Goal: Information Seeking & Learning: Learn about a topic

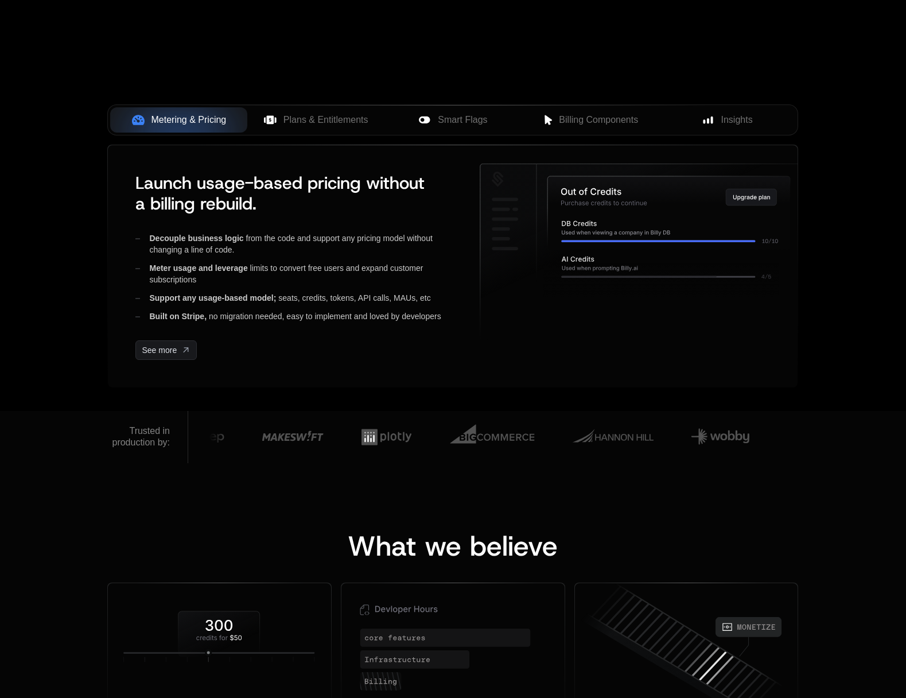
scroll to position [371, 0]
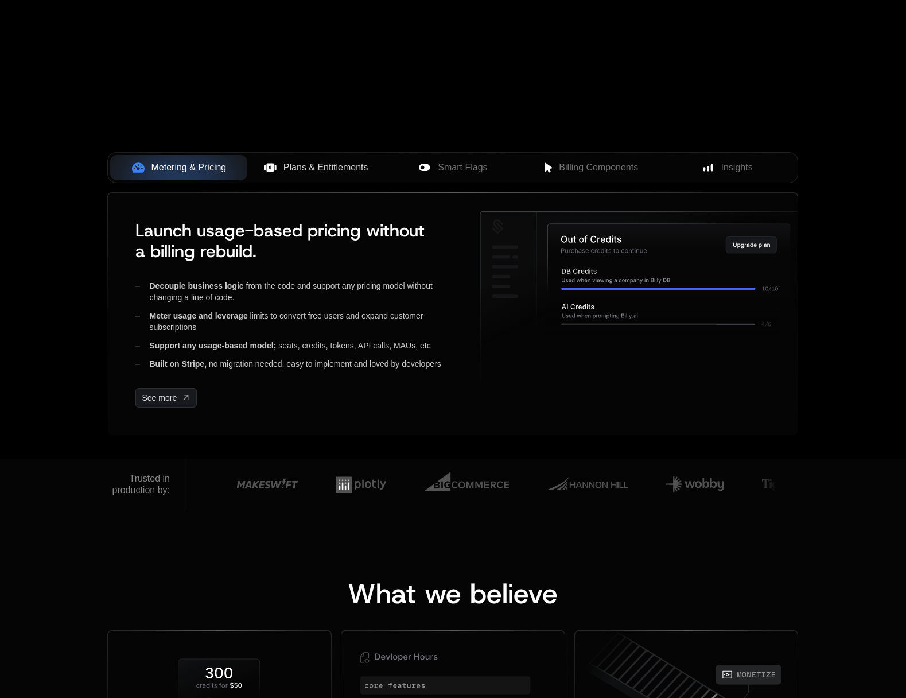
click at [301, 164] on span "Plans & Entitlements" at bounding box center [326, 168] width 85 height 14
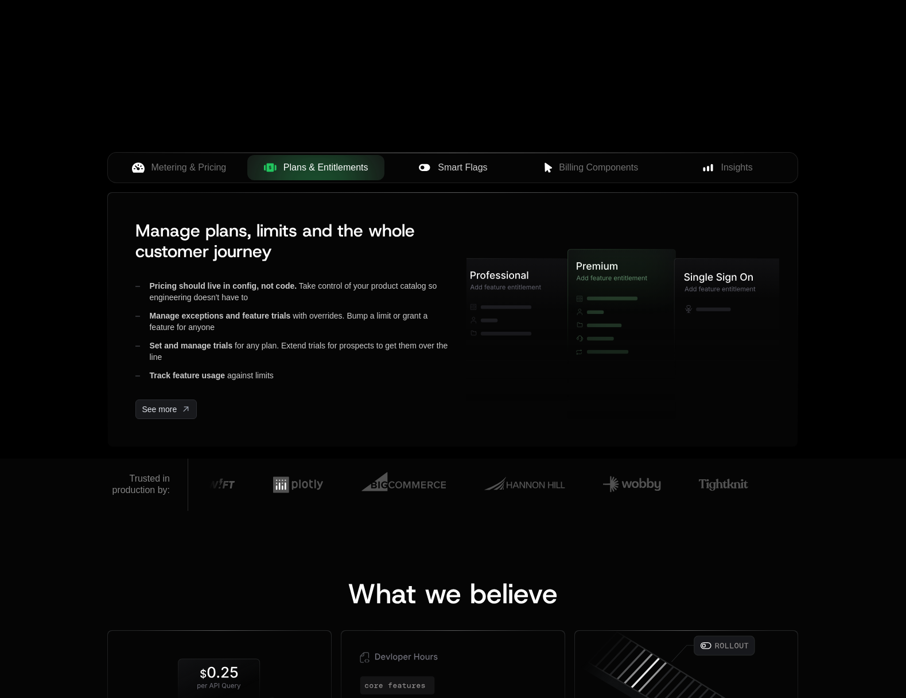
click at [456, 167] on span "Smart Flags" at bounding box center [462, 168] width 49 height 14
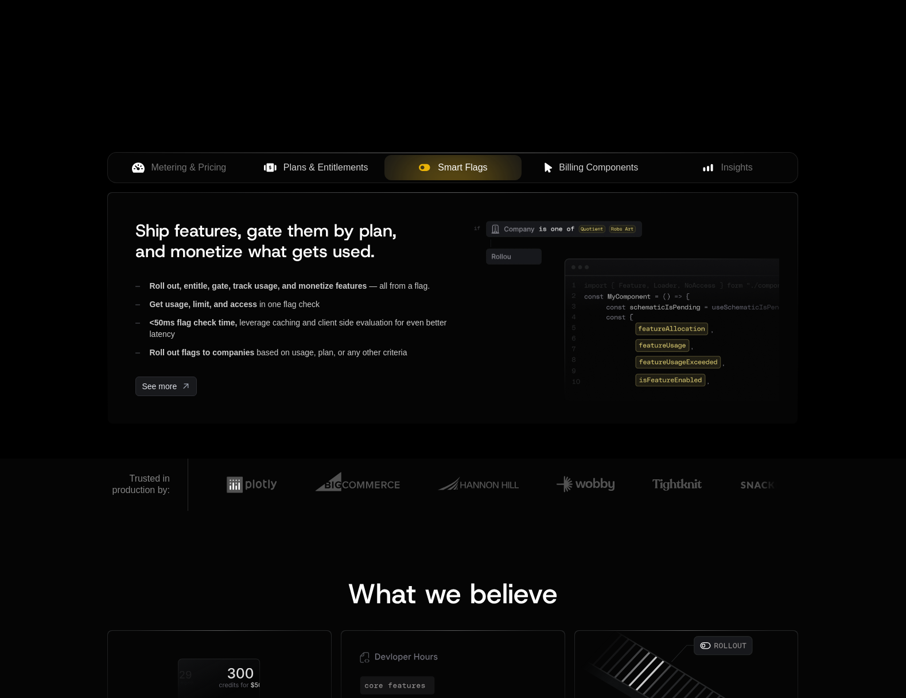
click at [587, 159] on button "Billing Components" at bounding box center [590, 167] width 137 height 25
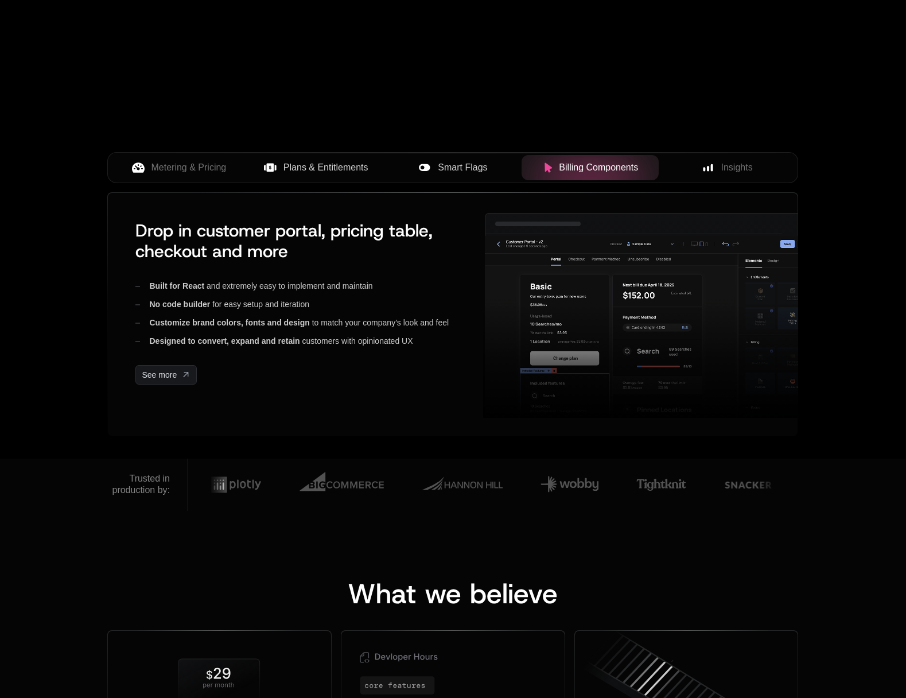
scroll to position [376, 0]
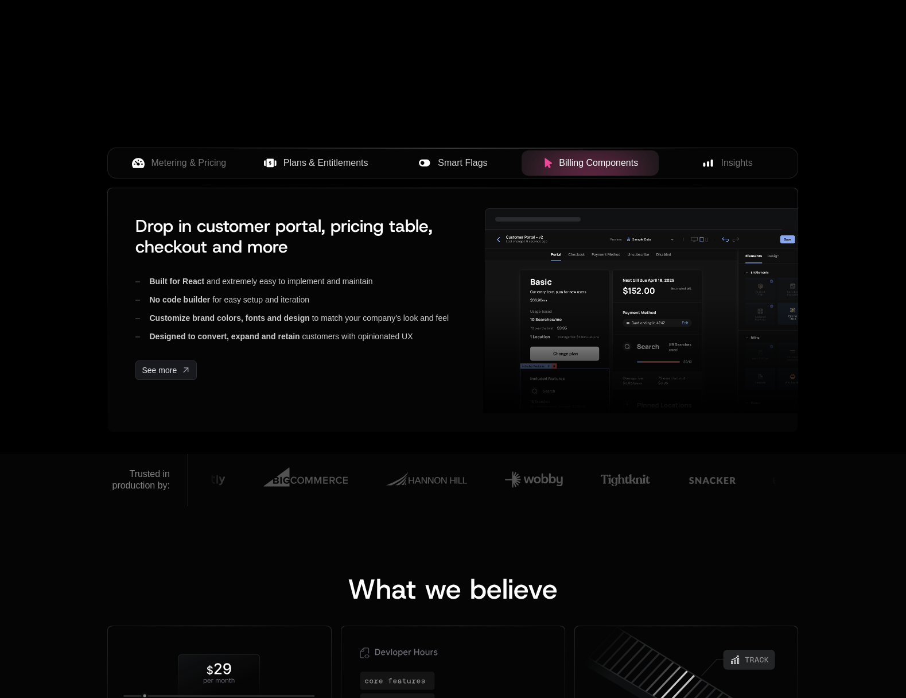
click at [439, 163] on span "Smart Flags" at bounding box center [462, 163] width 49 height 14
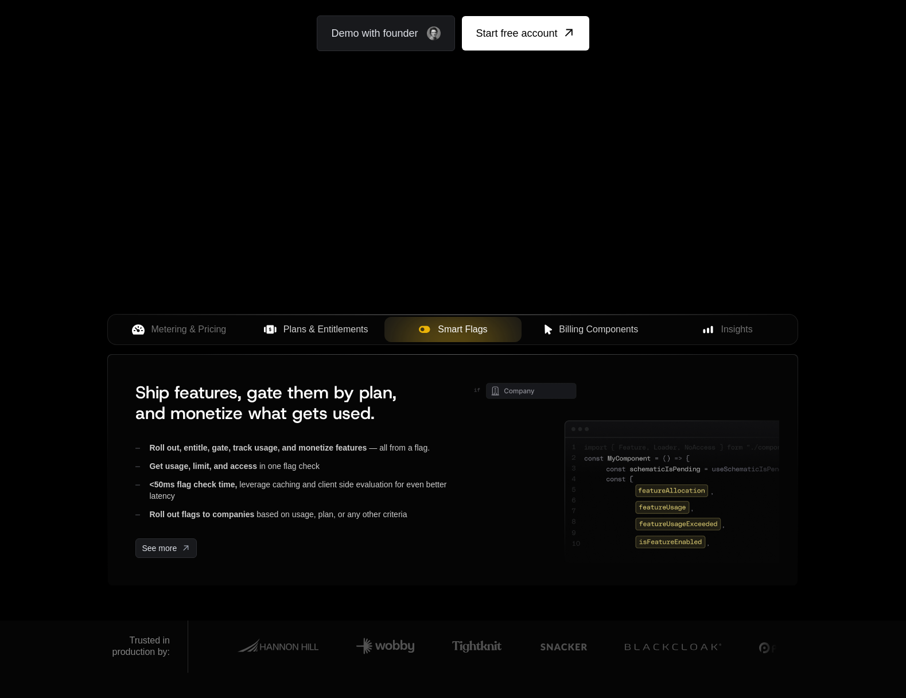
scroll to position [320, 0]
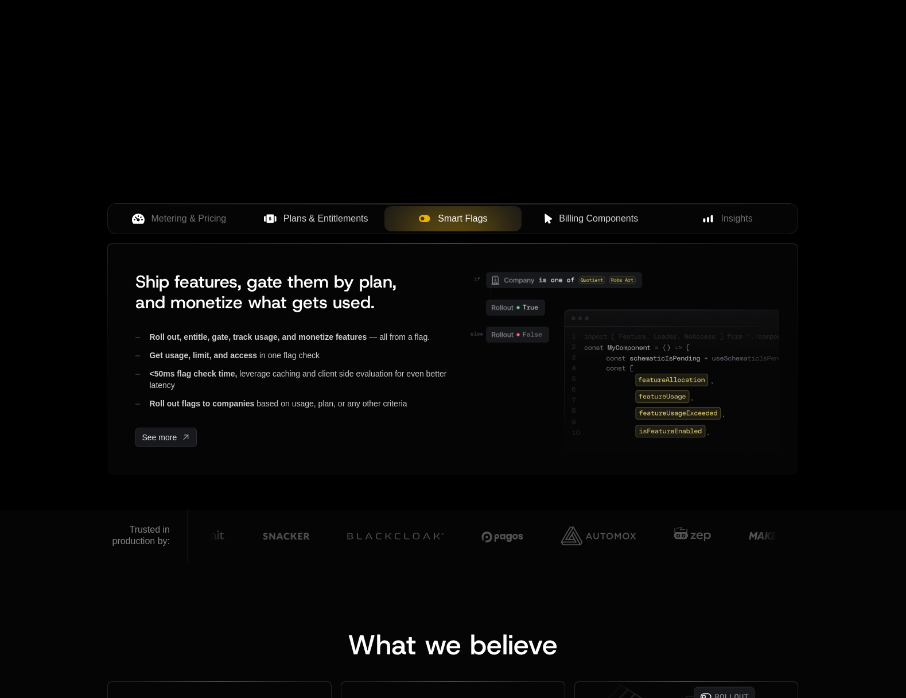
click at [620, 212] on span "Billing Components" at bounding box center [598, 219] width 79 height 14
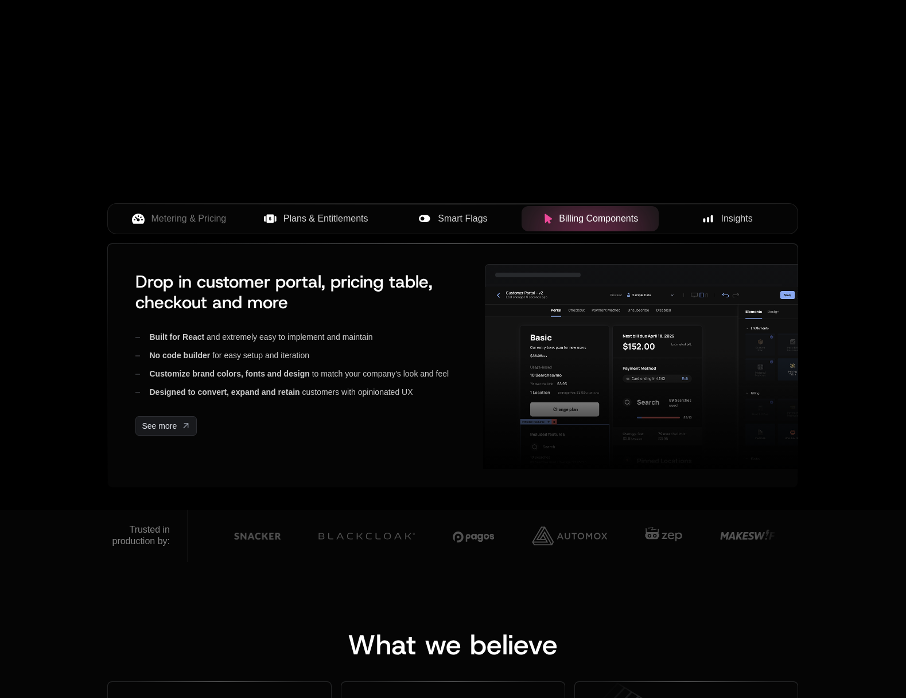
click at [734, 214] on span "Insights" at bounding box center [737, 219] width 32 height 14
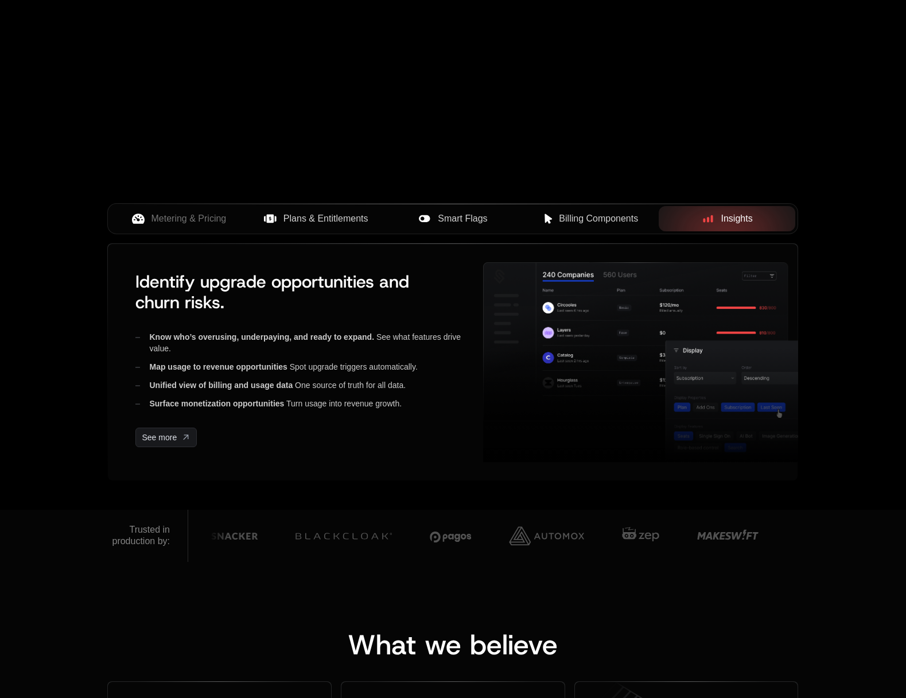
click at [344, 219] on span "Plans & Entitlements" at bounding box center [326, 219] width 85 height 14
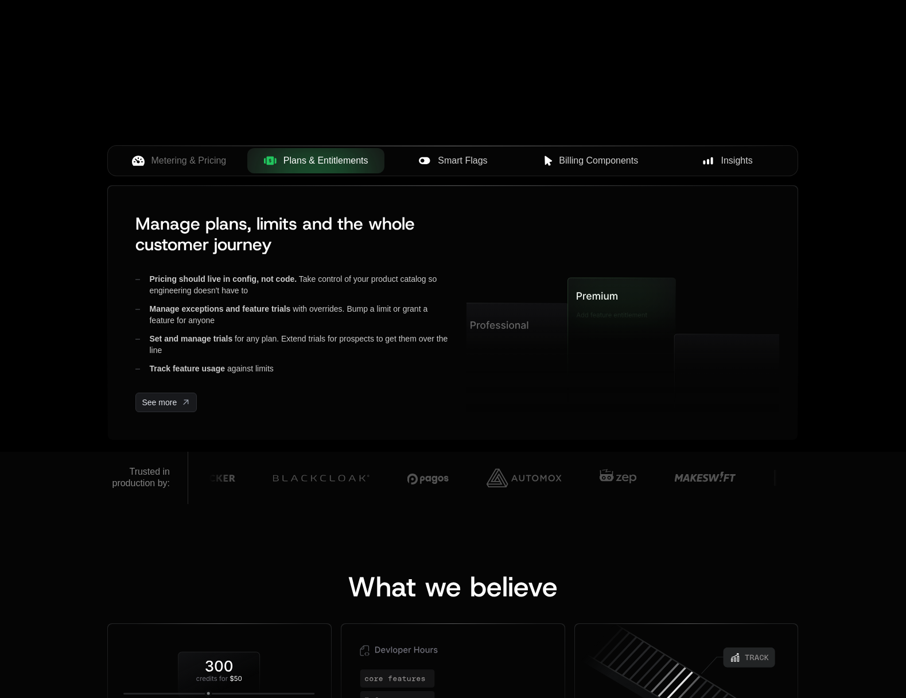
scroll to position [401, 0]
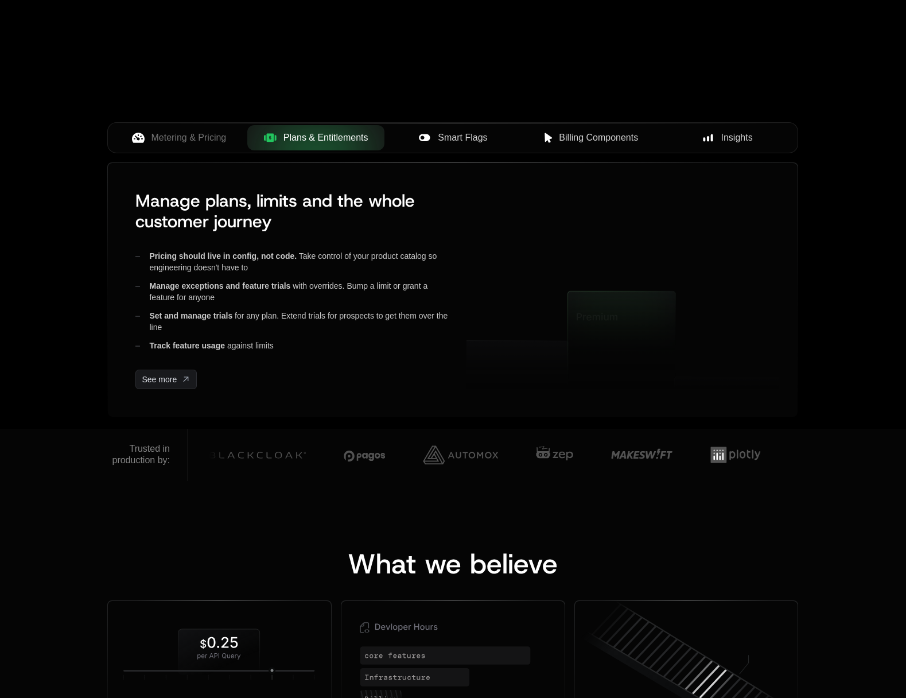
click at [463, 139] on span "Smart Flags" at bounding box center [462, 138] width 49 height 14
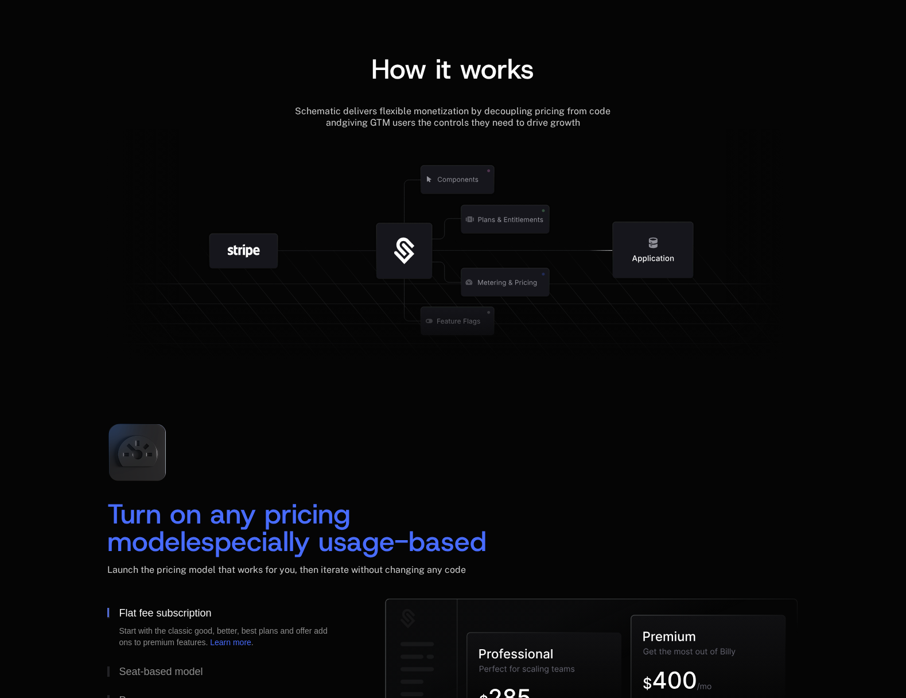
scroll to position [1278, 0]
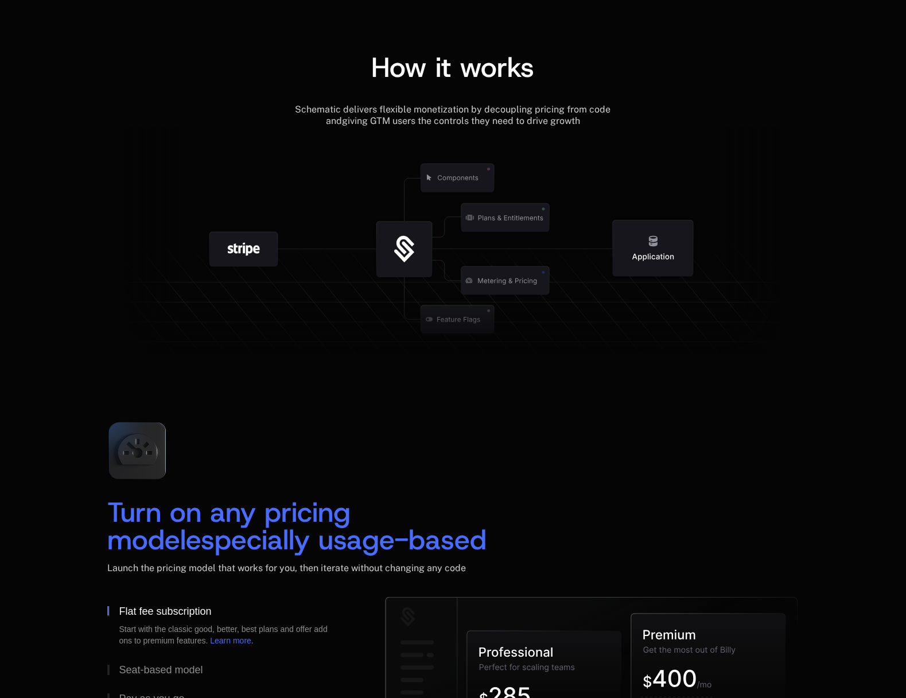
scroll to position [1278, 0]
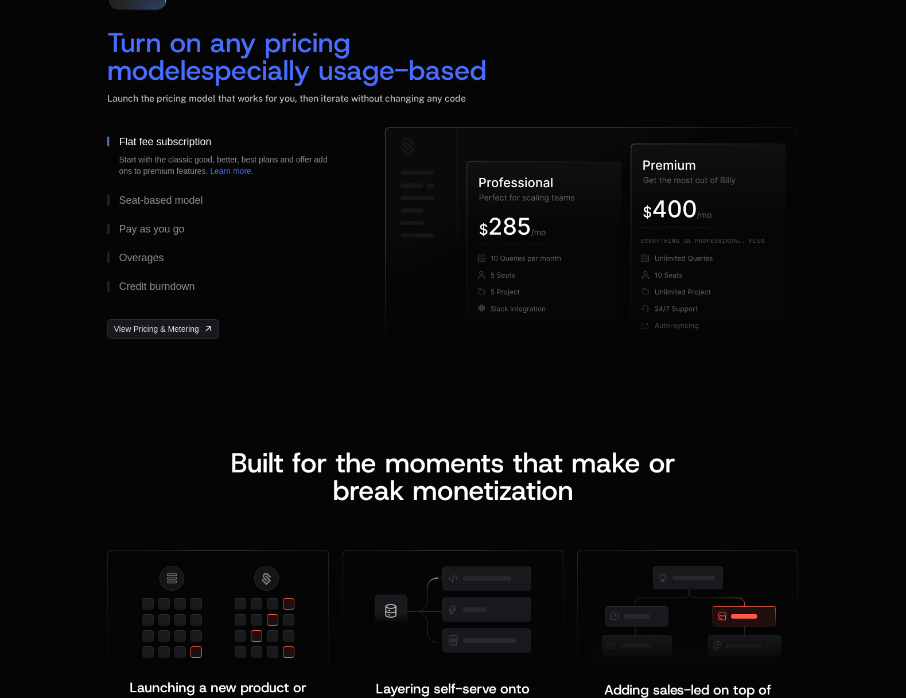
click at [552, 94] on div "Launch the pricing model that works for you, then iterate without changing any …" at bounding box center [452, 98] width 691 height 11
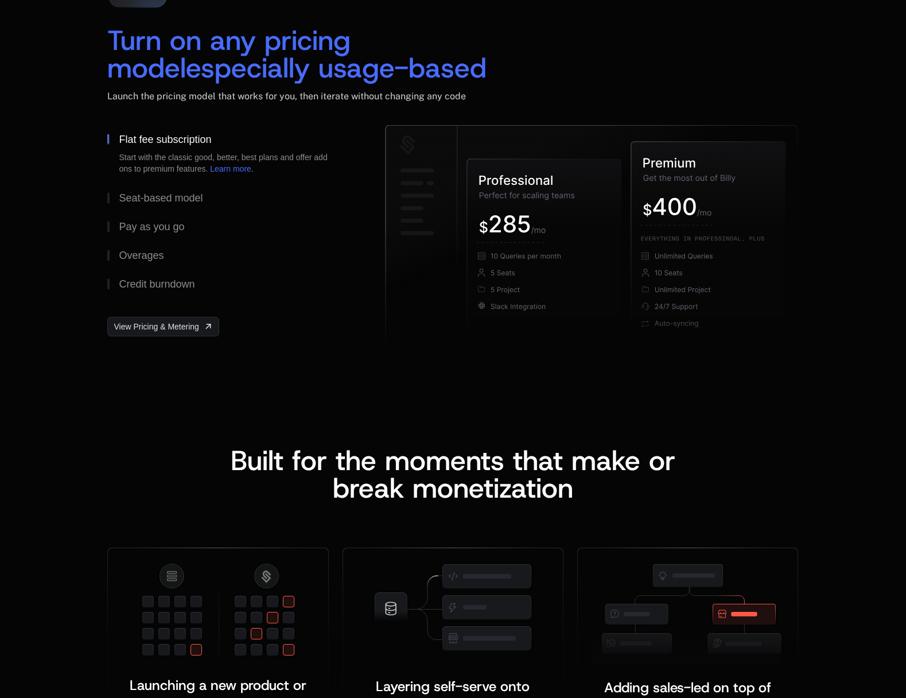
click at [651, 183] on icon at bounding box center [709, 255] width 154 height 228
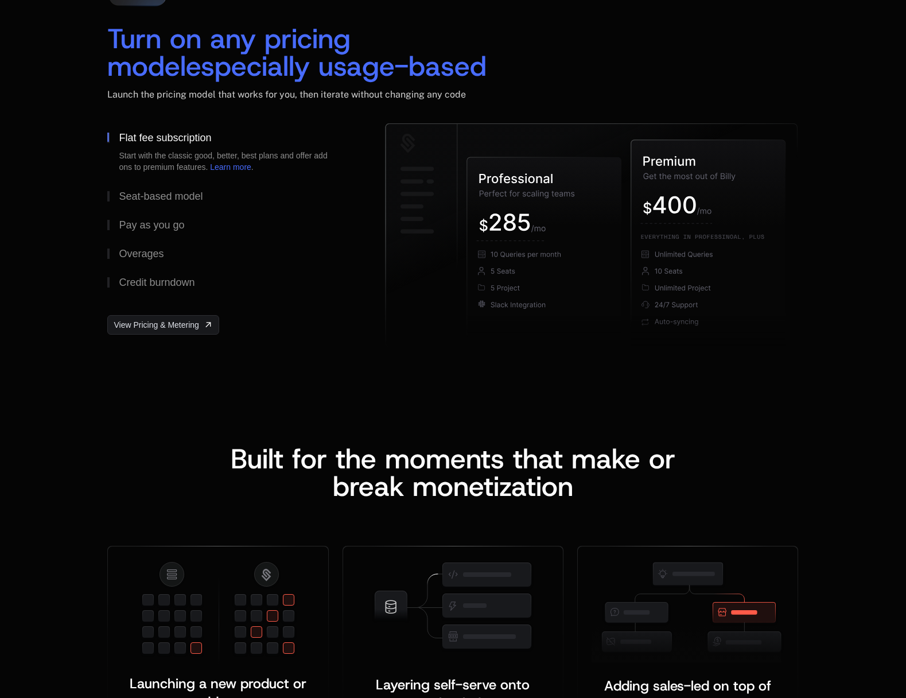
click at [515, 240] on icon at bounding box center [544, 247] width 154 height 181
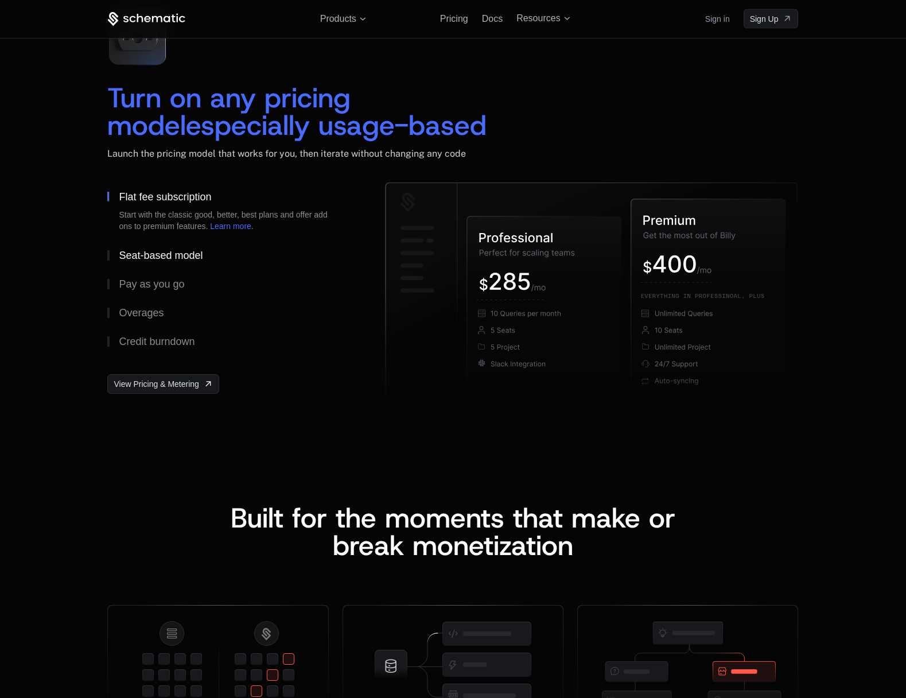
click at [176, 259] on div "Seat-based model" at bounding box center [161, 255] width 84 height 10
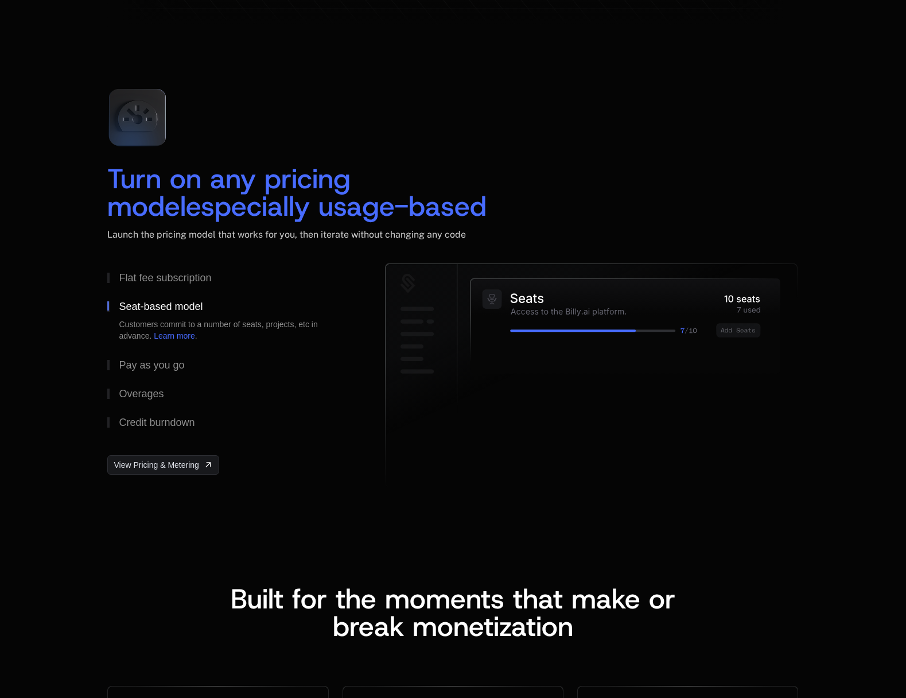
scroll to position [1612, 0]
click at [167, 363] on div "Pay as you go" at bounding box center [151, 364] width 65 height 10
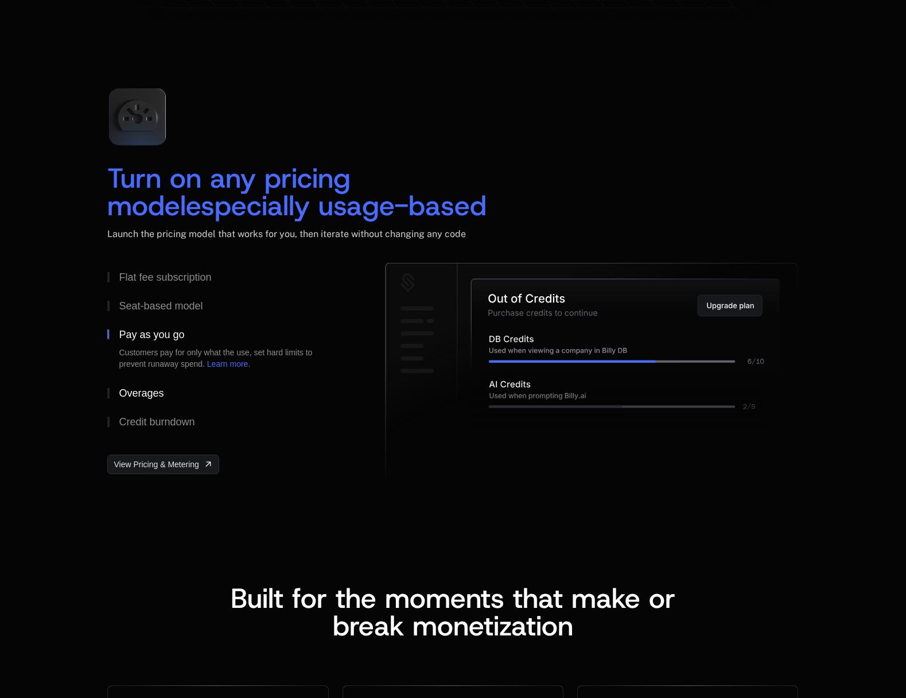
click at [153, 388] on div "Overages" at bounding box center [141, 393] width 45 height 10
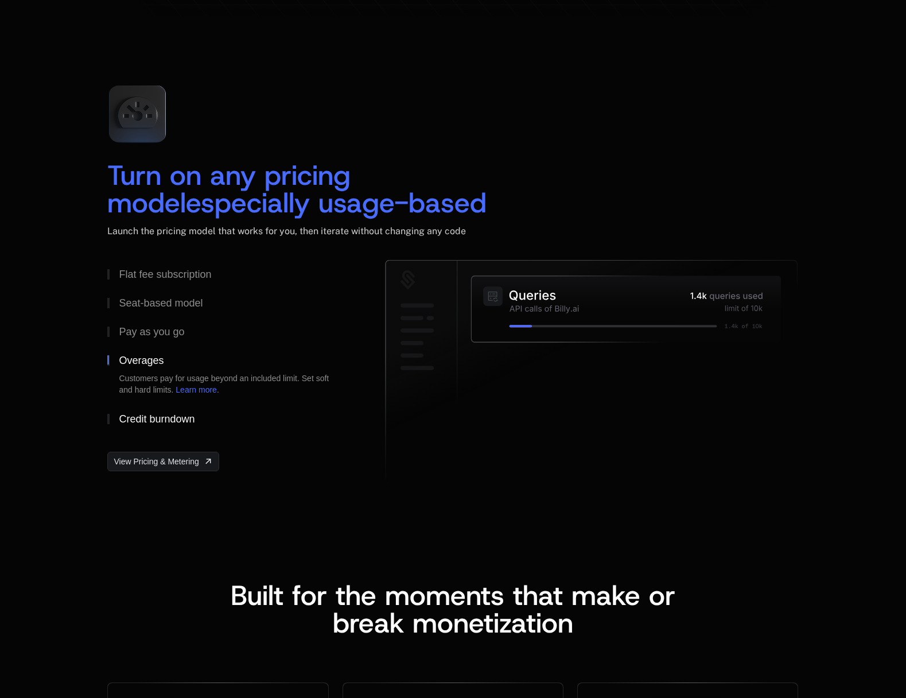
click at [156, 418] on div "Credit burndown" at bounding box center [157, 419] width 76 height 10
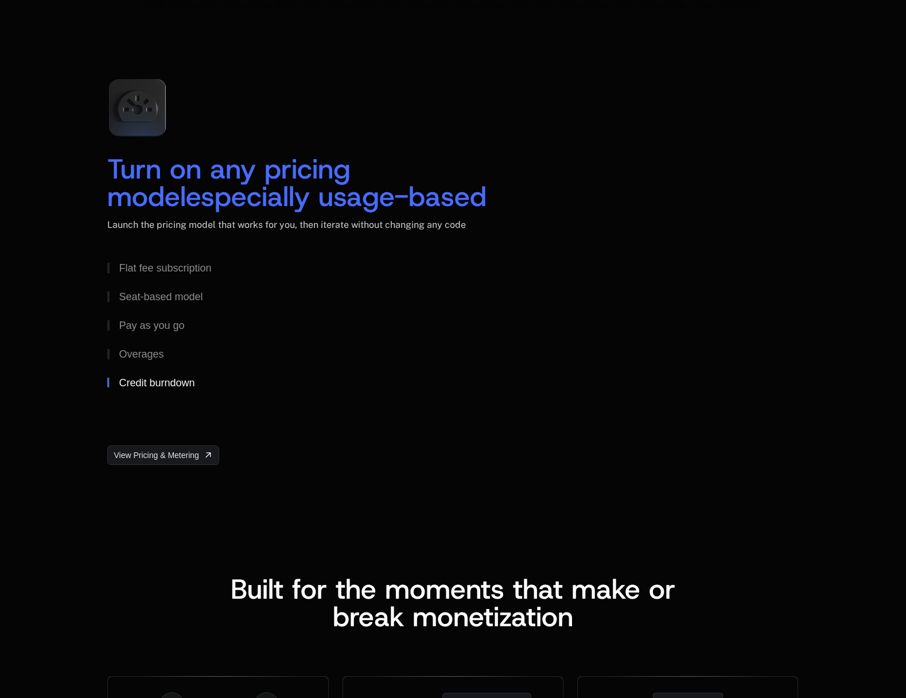
scroll to position [1622, 0]
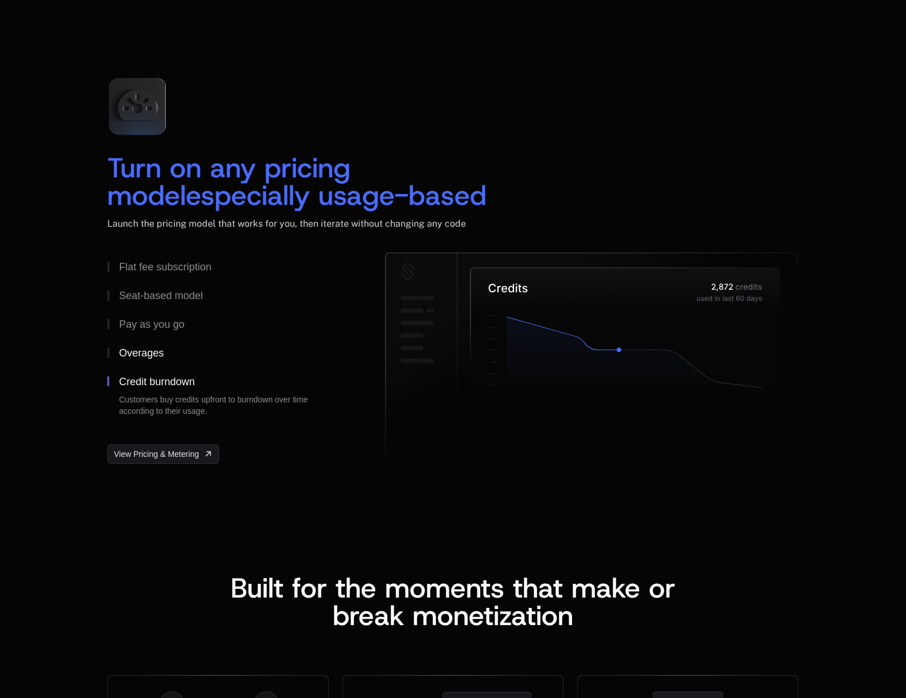
click at [144, 356] on div "Overages" at bounding box center [141, 353] width 45 height 10
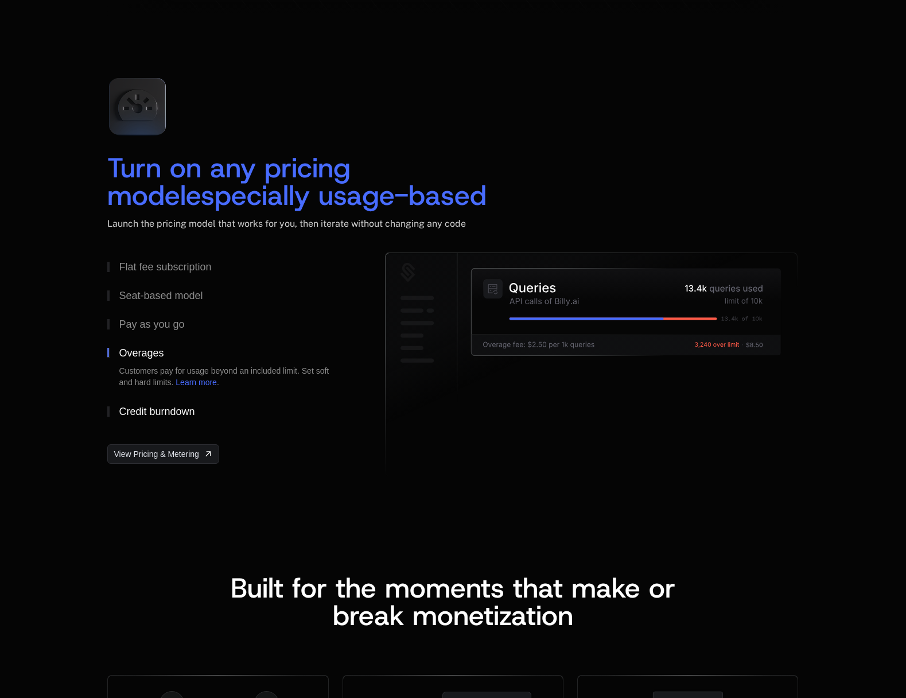
click at [175, 411] on div "Credit burndown" at bounding box center [157, 411] width 76 height 10
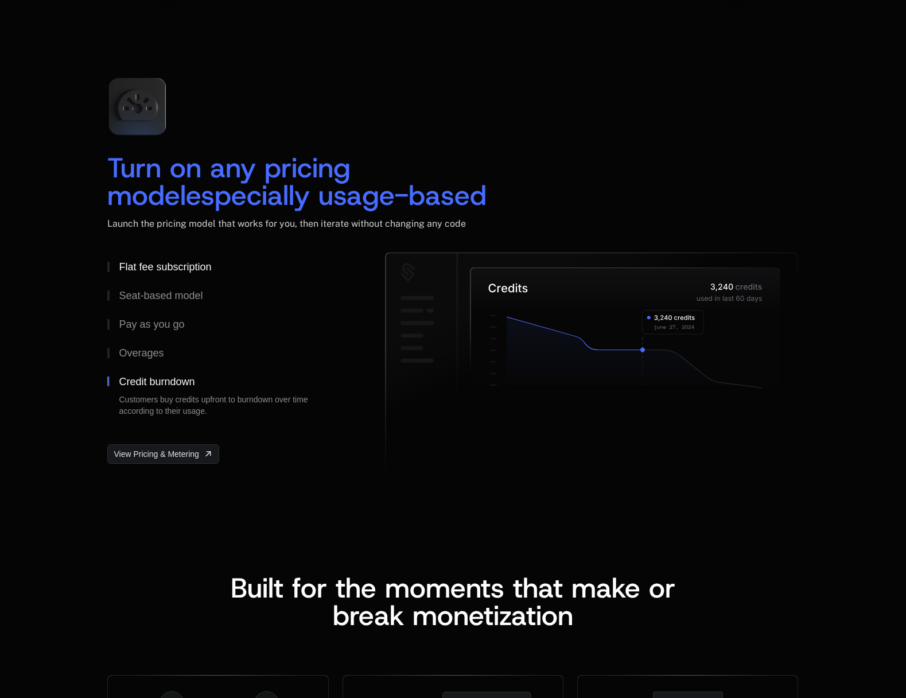
click at [159, 274] on button "Flat fee subscription" at bounding box center [227, 267] width 241 height 29
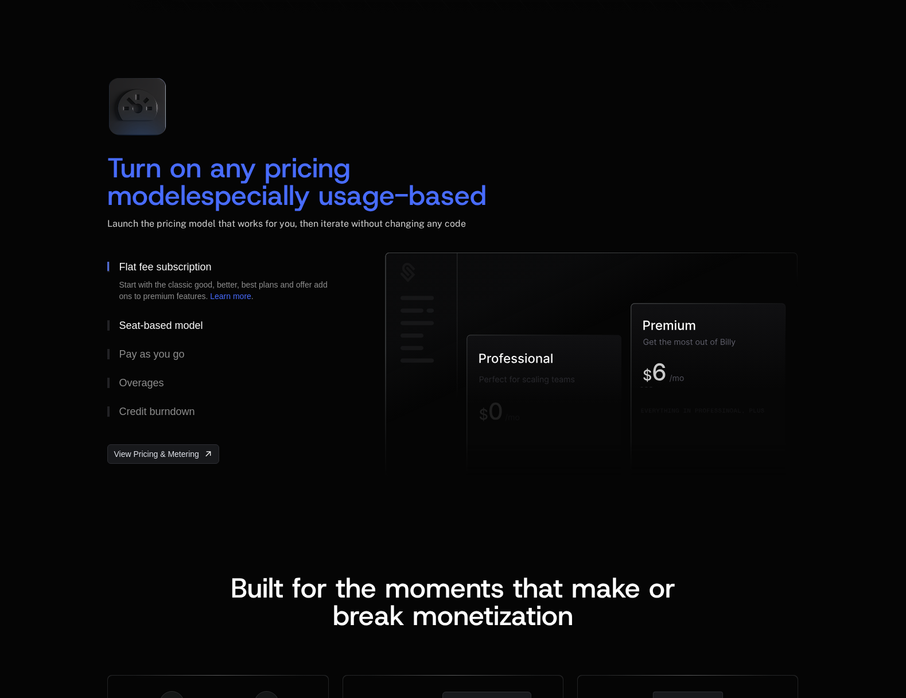
click at [166, 324] on div "Seat-based model" at bounding box center [161, 325] width 84 height 10
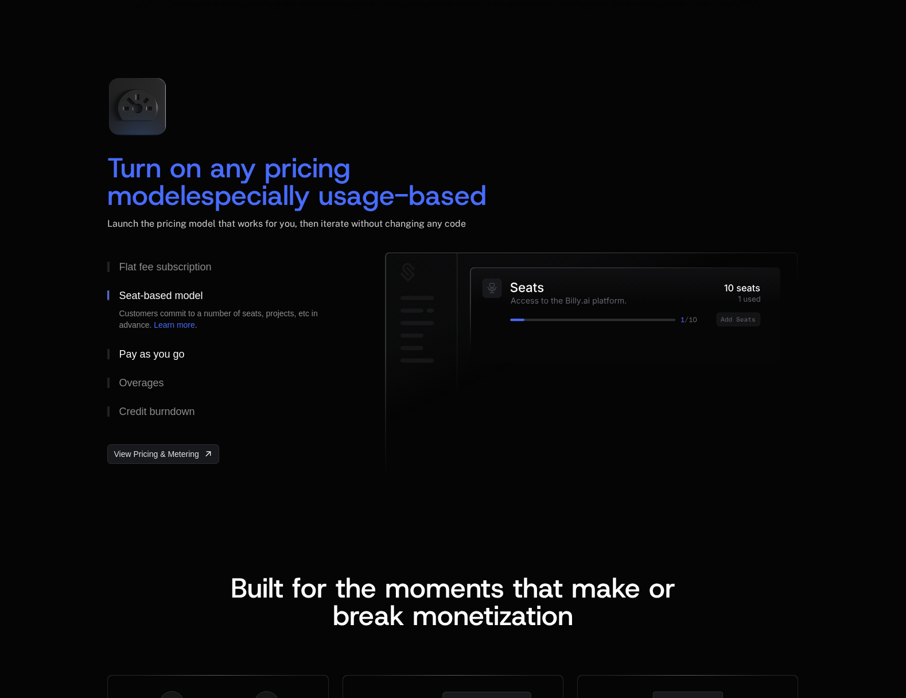
click at [154, 354] on div "Pay as you go" at bounding box center [151, 354] width 65 height 10
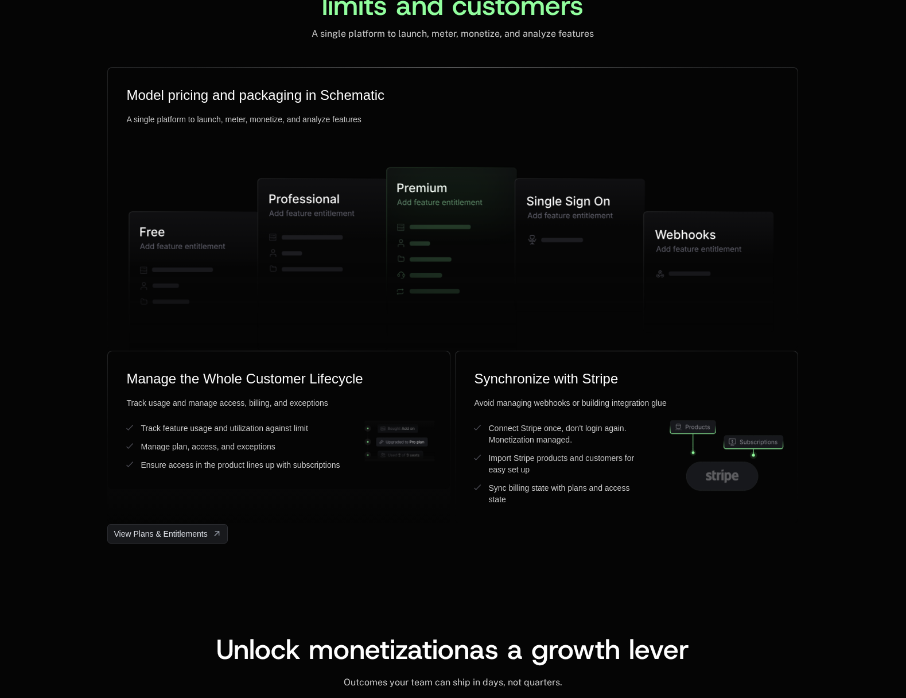
scroll to position [2863, 0]
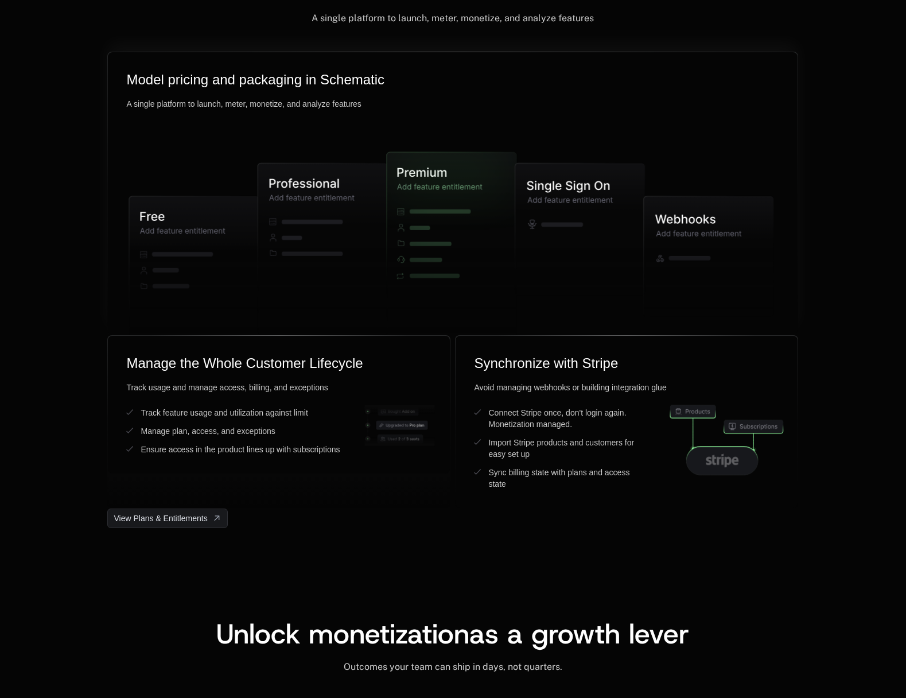
click at [378, 129] on icon at bounding box center [453, 237] width 678 height 330
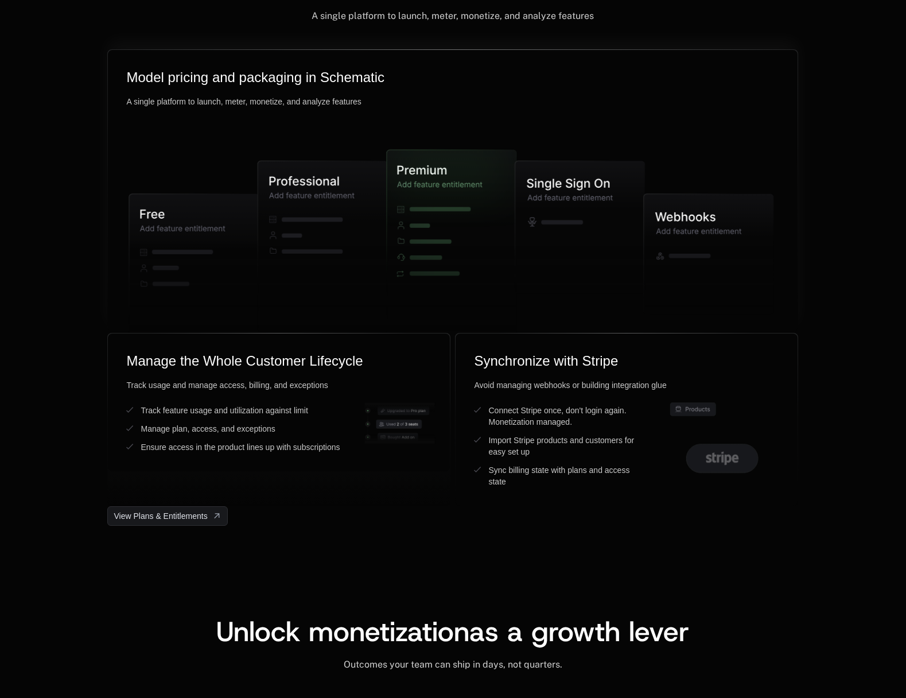
click at [553, 214] on icon at bounding box center [580, 227] width 130 height 133
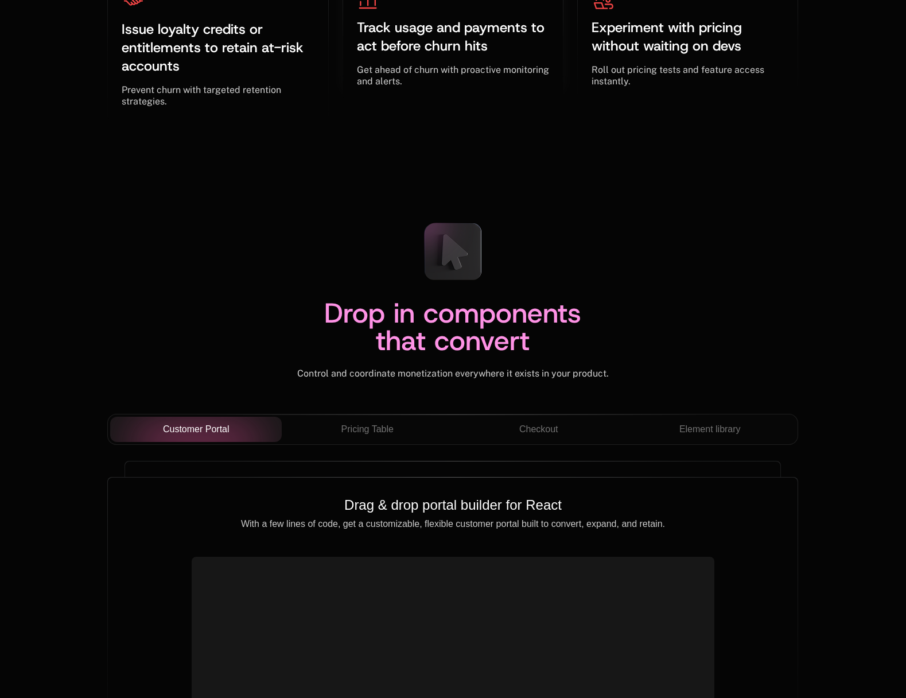
scroll to position [3985, 0]
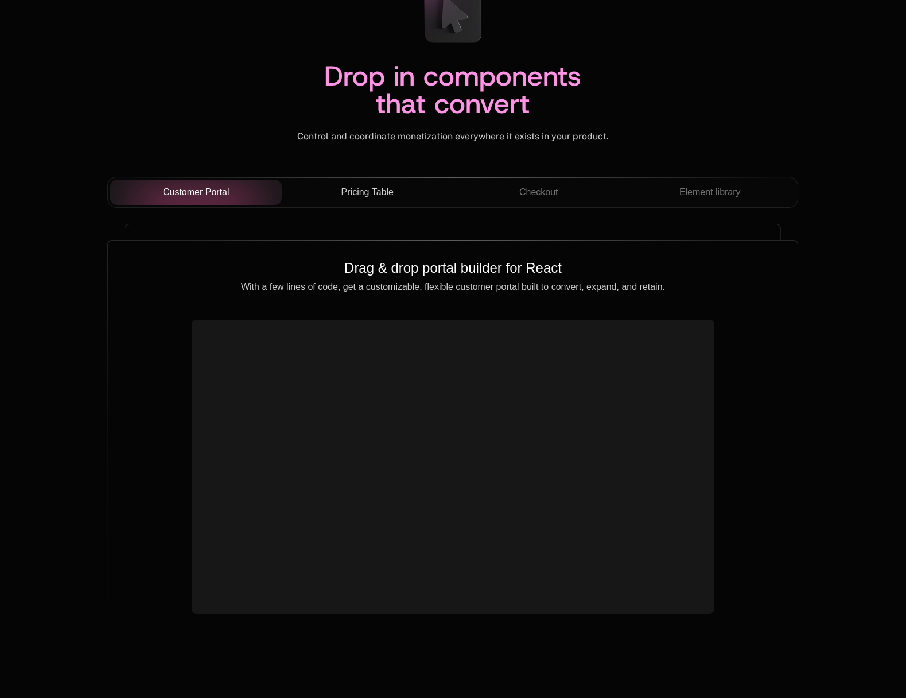
click at [371, 187] on span "Pricing Table" at bounding box center [368, 192] width 52 height 14
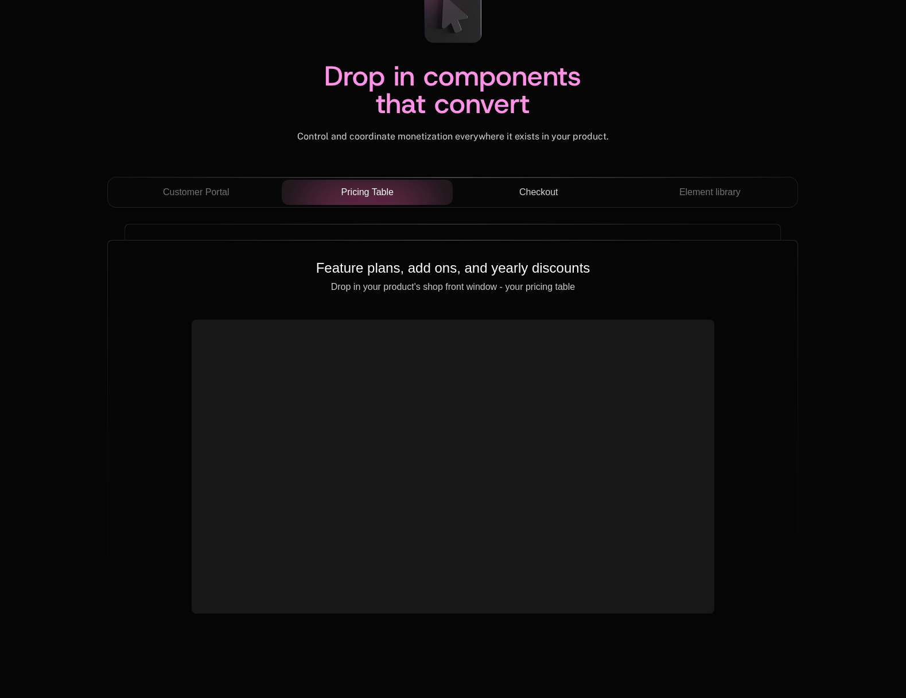
click at [571, 188] on div "Checkout" at bounding box center [538, 192] width 153 height 14
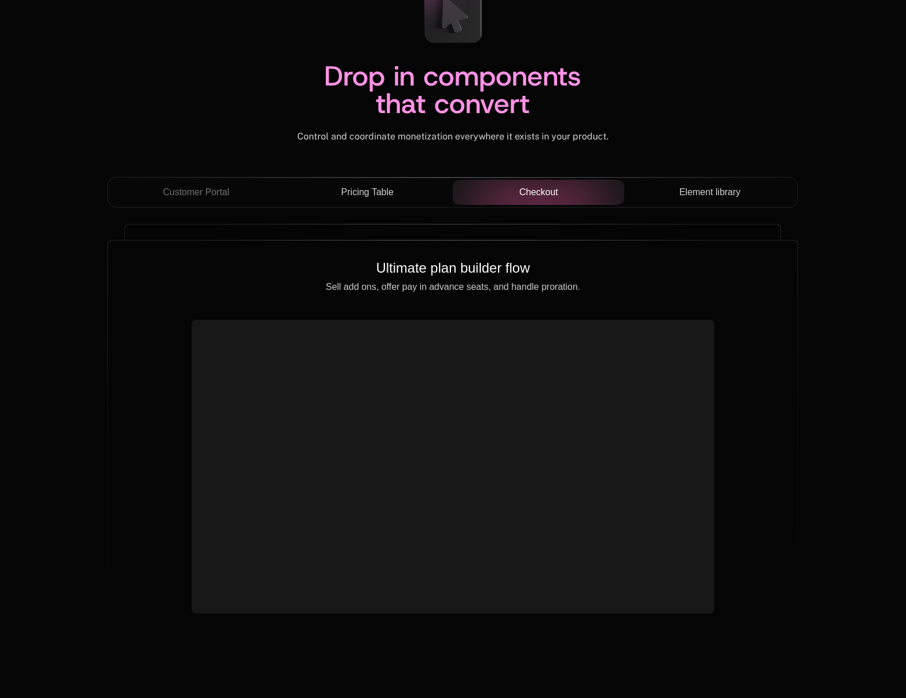
click at [721, 190] on span "Element library" at bounding box center [710, 192] width 61 height 14
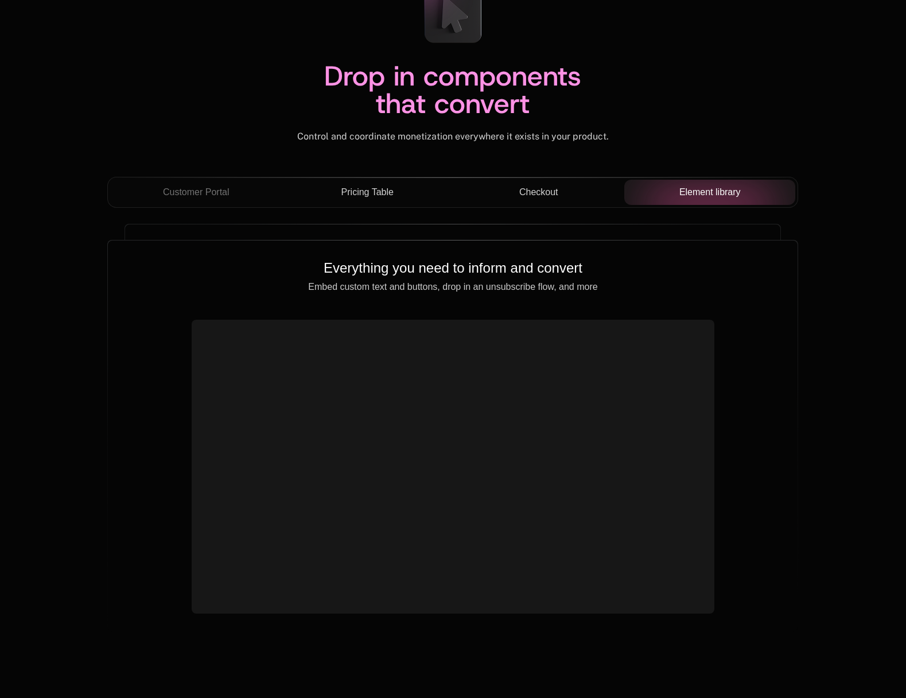
click at [359, 194] on span "Pricing Table" at bounding box center [368, 192] width 52 height 14
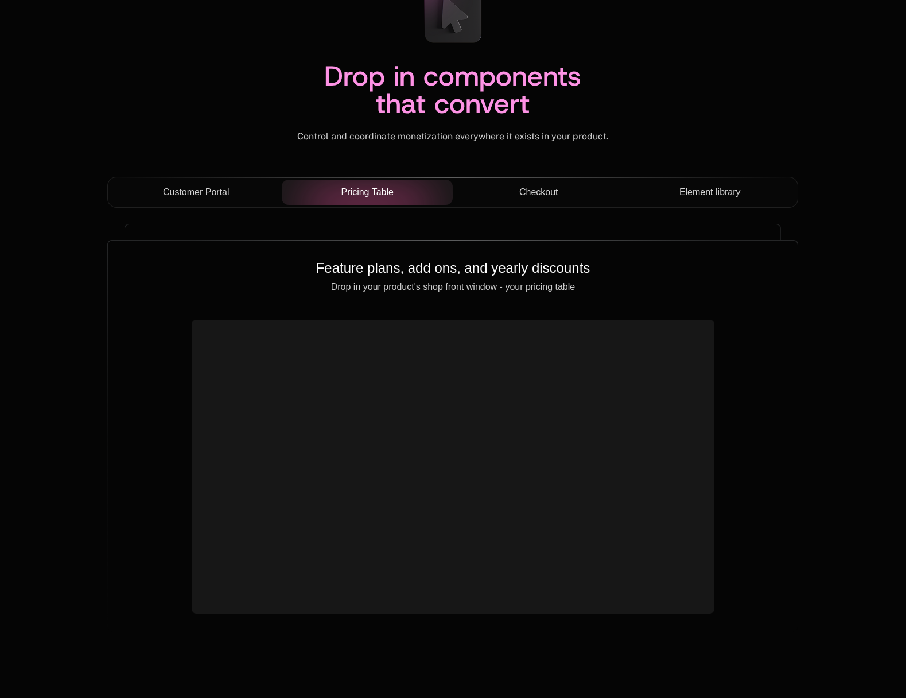
click at [199, 189] on span "Customer Portal" at bounding box center [196, 192] width 67 height 14
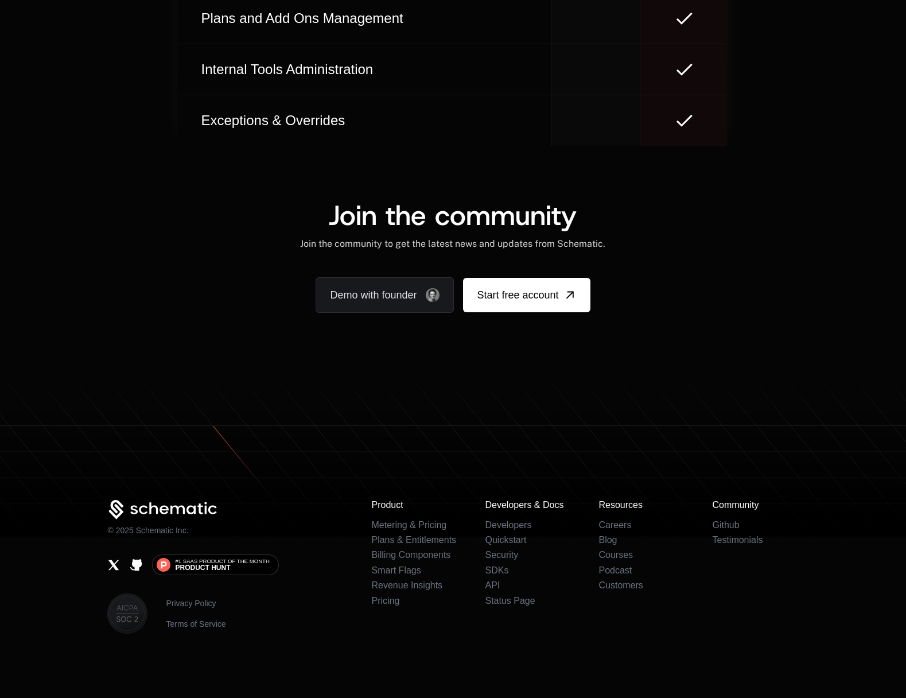
scroll to position [6883, 0]
